Goal: Task Accomplishment & Management: Use online tool/utility

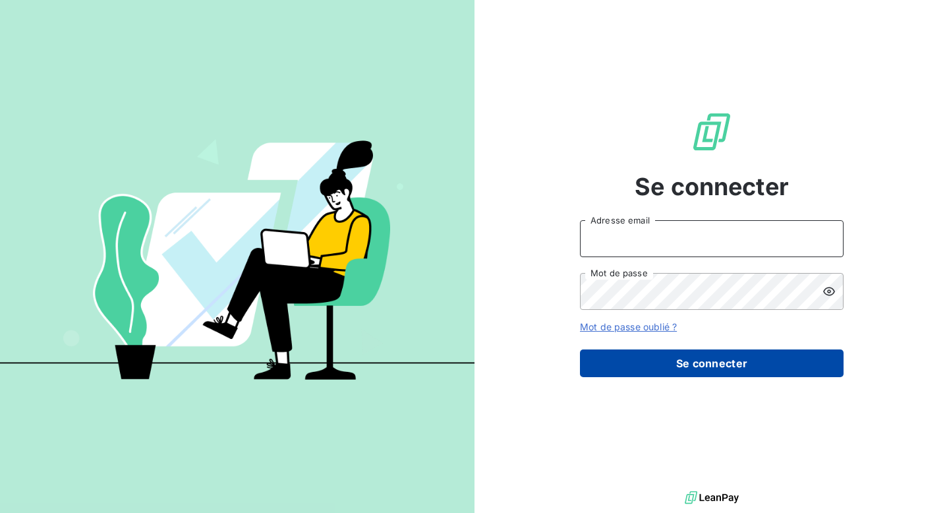
type input "abouffette@omedo.co"
click at [688, 365] on button "Se connecter" at bounding box center [712, 363] width 264 height 28
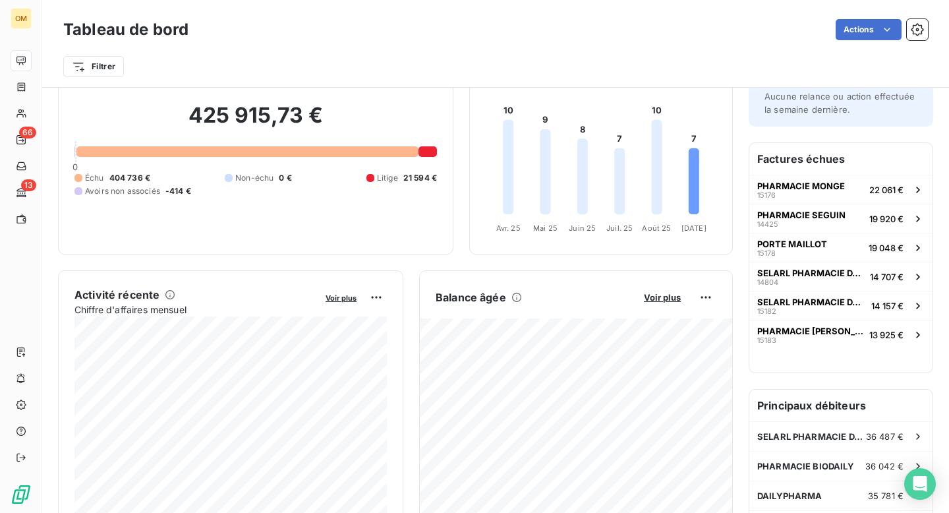
scroll to position [112, 0]
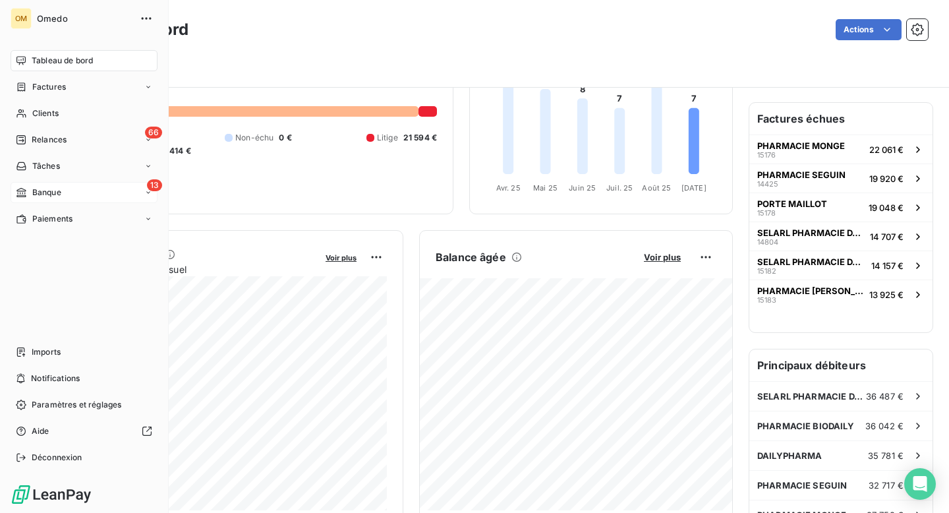
click at [39, 194] on span "Banque" at bounding box center [46, 193] width 29 height 12
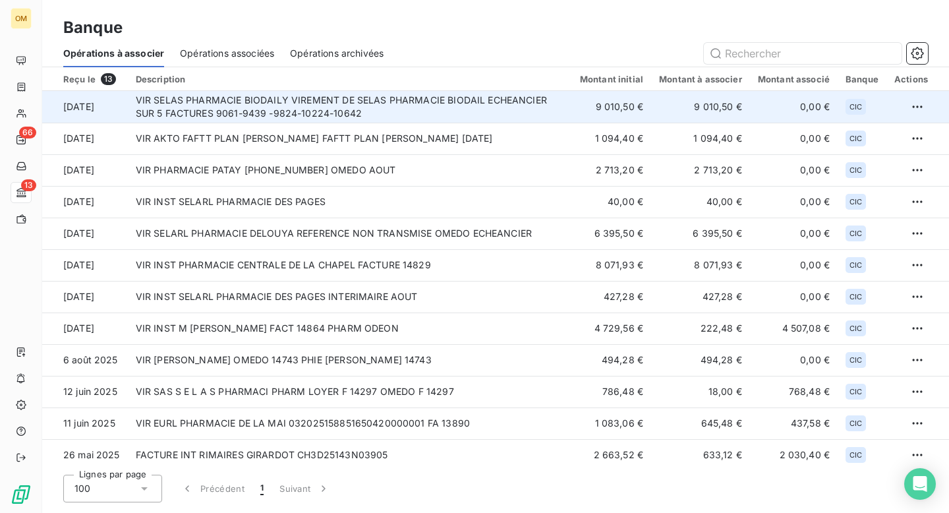
click at [416, 117] on td "VIR SELAS PHARMACIE BIODAILY VIREMENT DE SELAS PHARMACIE BIODAIL ECHEANCIER SUR…" at bounding box center [350, 107] width 444 height 32
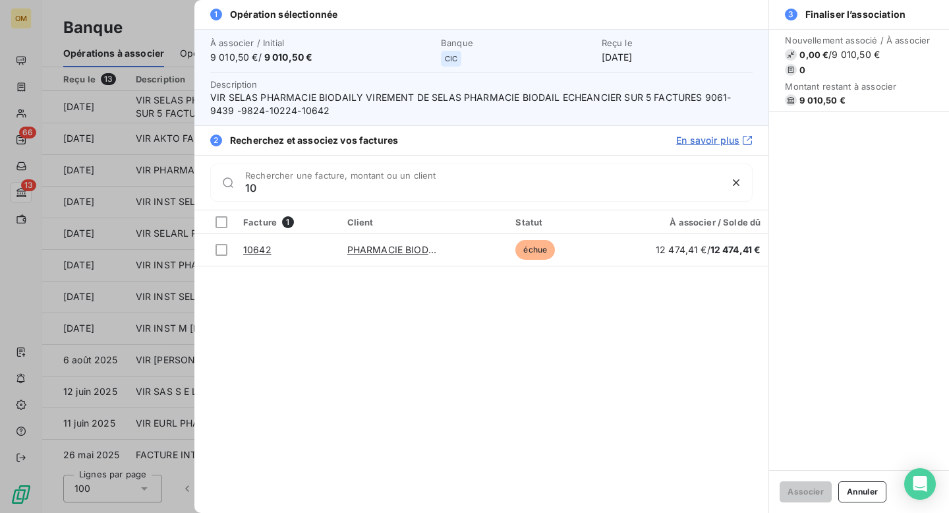
type input "1"
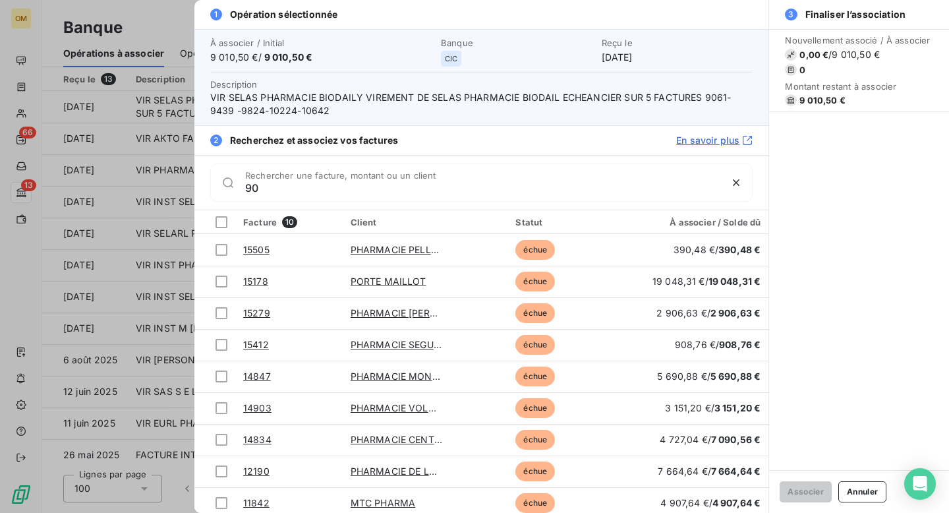
type input "9"
type input "0"
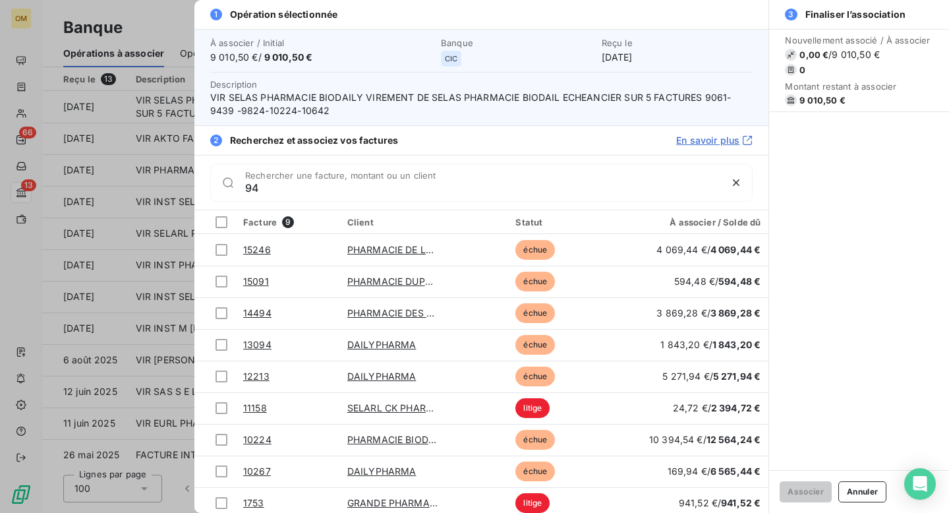
type input "9"
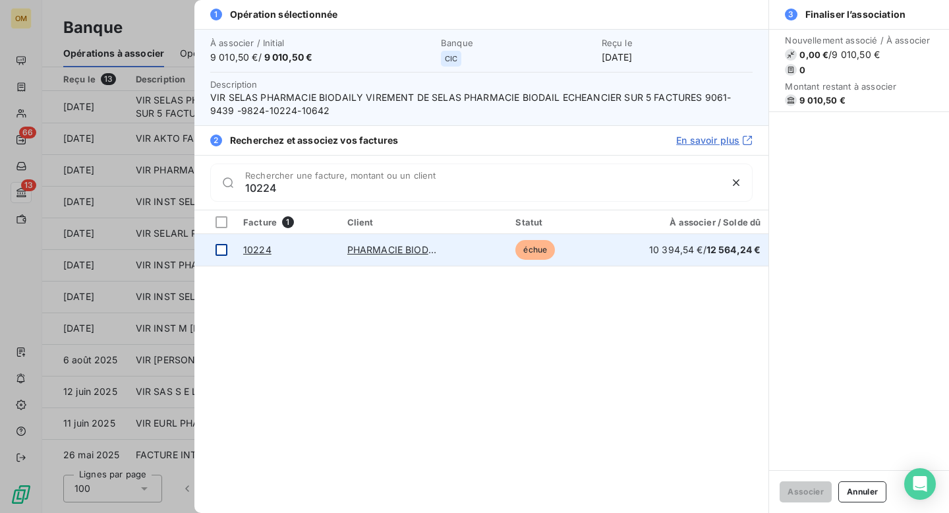
type input "10224"
click at [220, 253] on div at bounding box center [222, 250] width 12 height 12
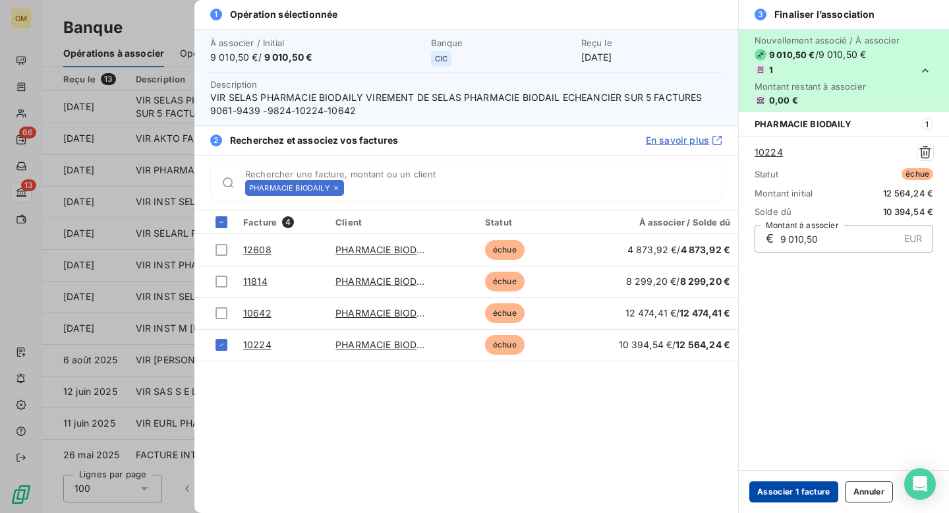
click at [810, 492] on button "Associer 1 facture" at bounding box center [793, 491] width 89 height 21
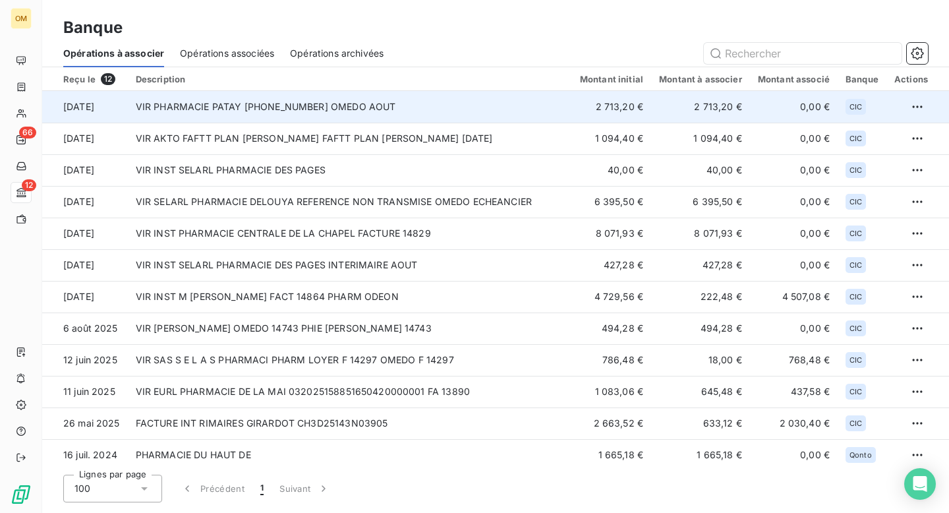
click at [361, 117] on td "VIR PHARMACIE PATAY [PHONE_NUMBER] OMEDO AOUT" at bounding box center [350, 107] width 444 height 32
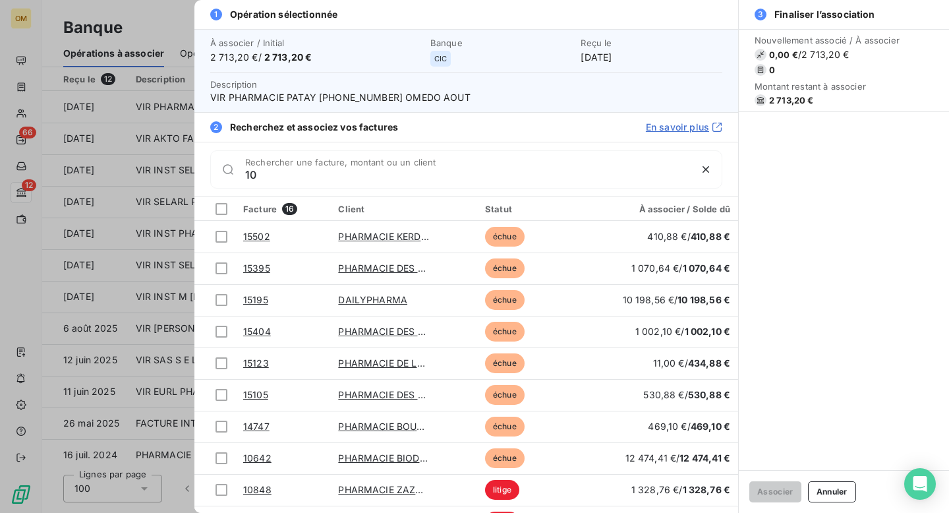
type input "1"
